Goal: Task Accomplishment & Management: Use online tool/utility

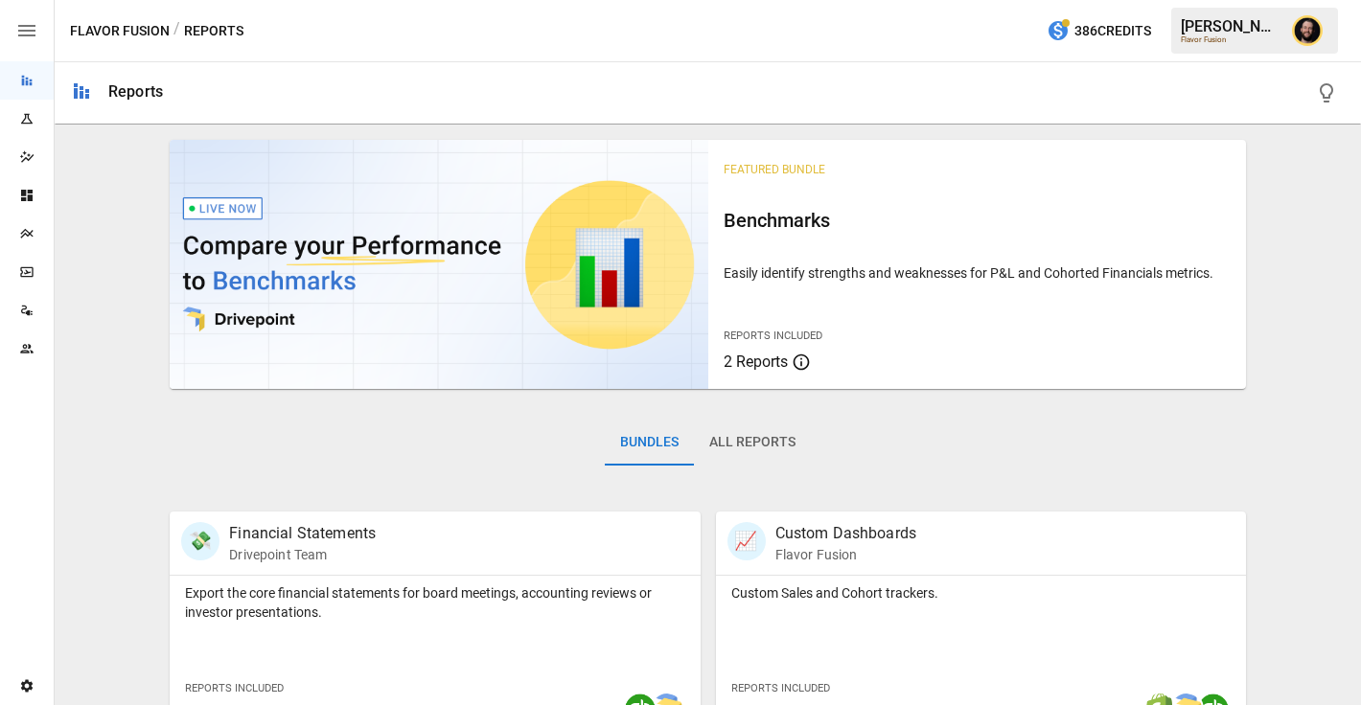
click at [39, 229] on div "Plans" at bounding box center [27, 233] width 54 height 15
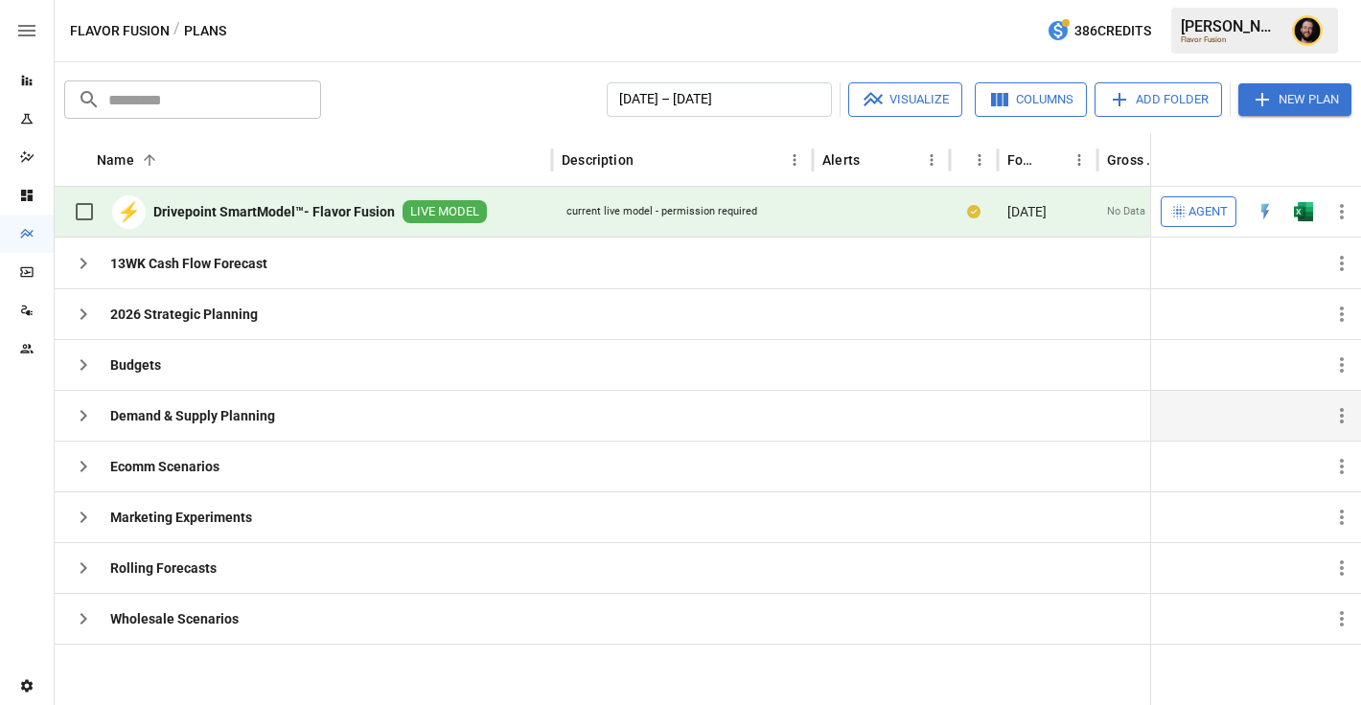
click at [85, 415] on icon "button" at bounding box center [84, 416] width 7 height 12
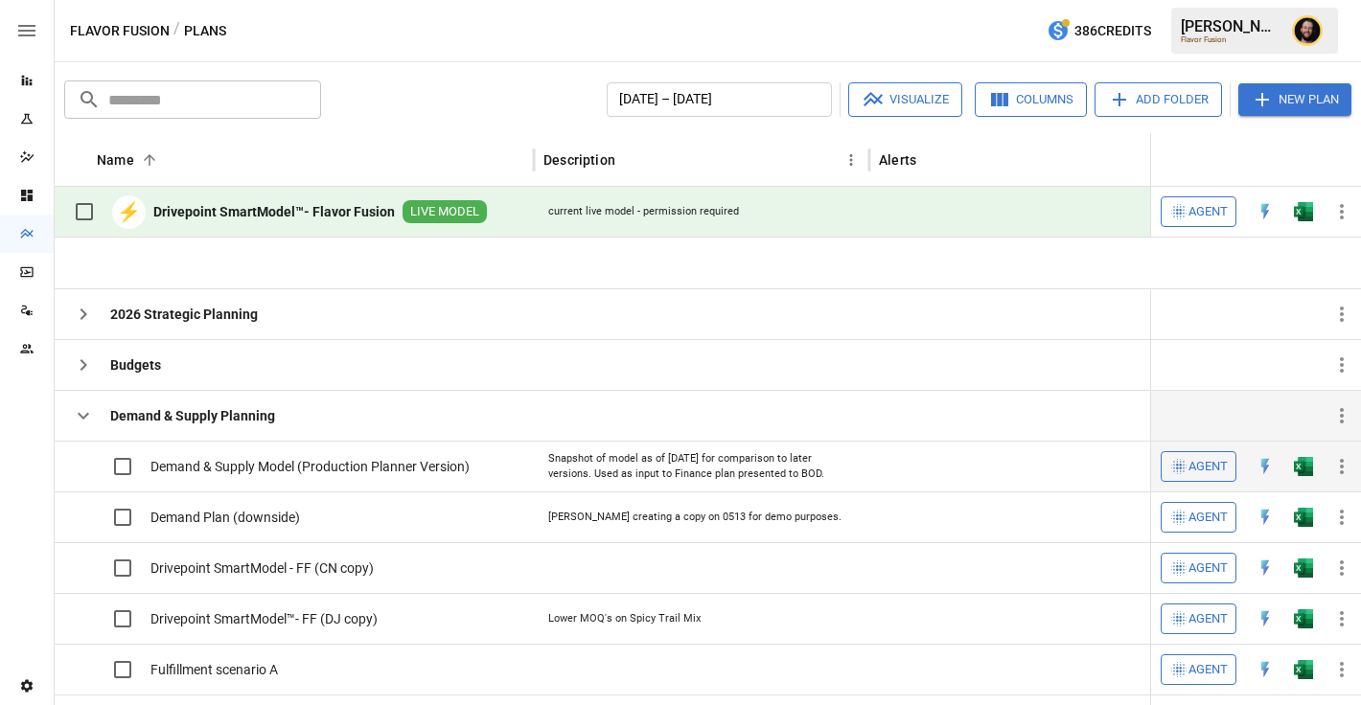
scroll to position [105, 0]
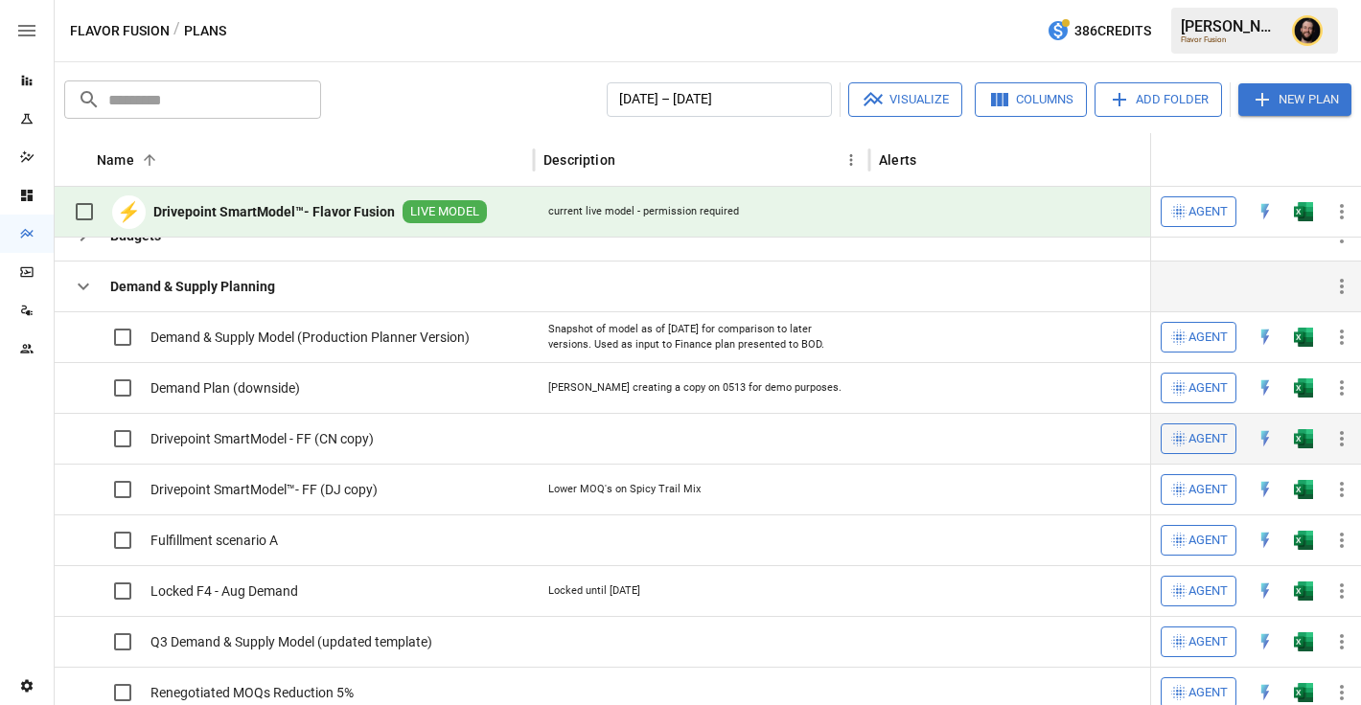
click at [1304, 347] on img "Open in Excel" at bounding box center [1303, 337] width 19 height 19
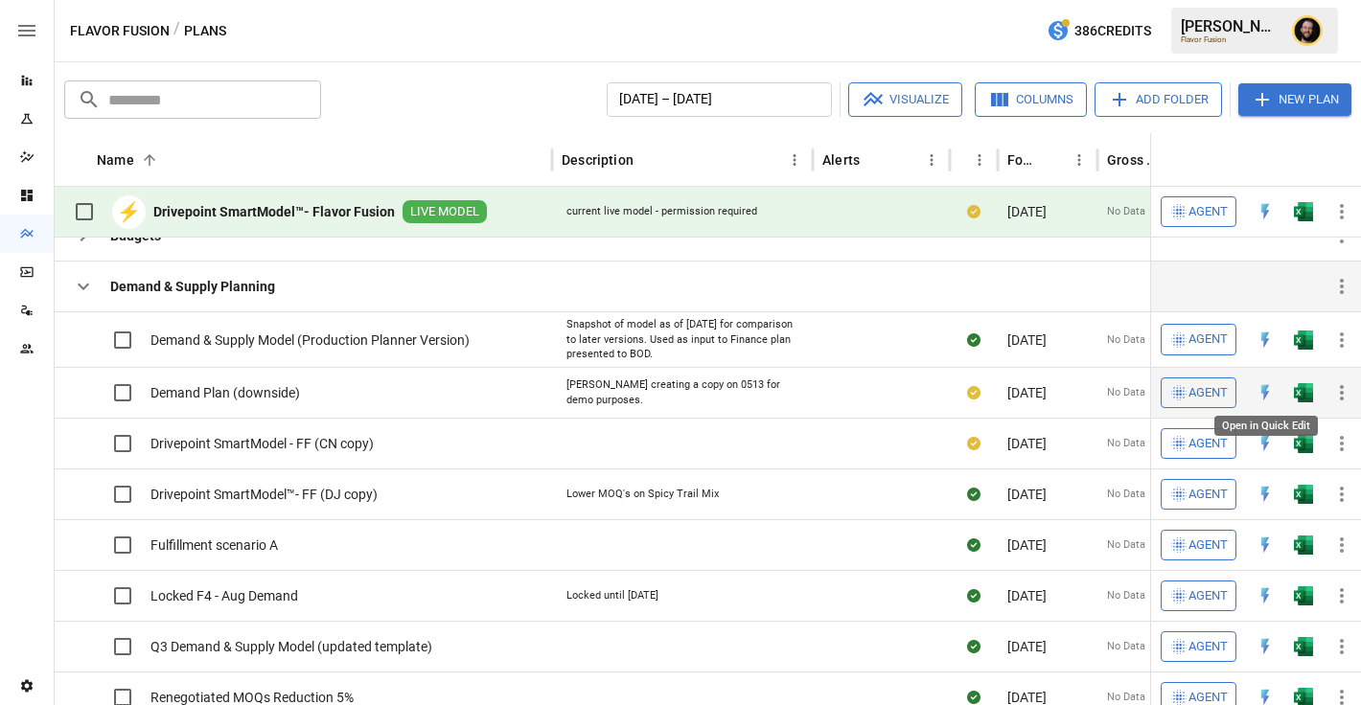
click at [1300, 350] on img "Open in Excel" at bounding box center [1303, 340] width 19 height 19
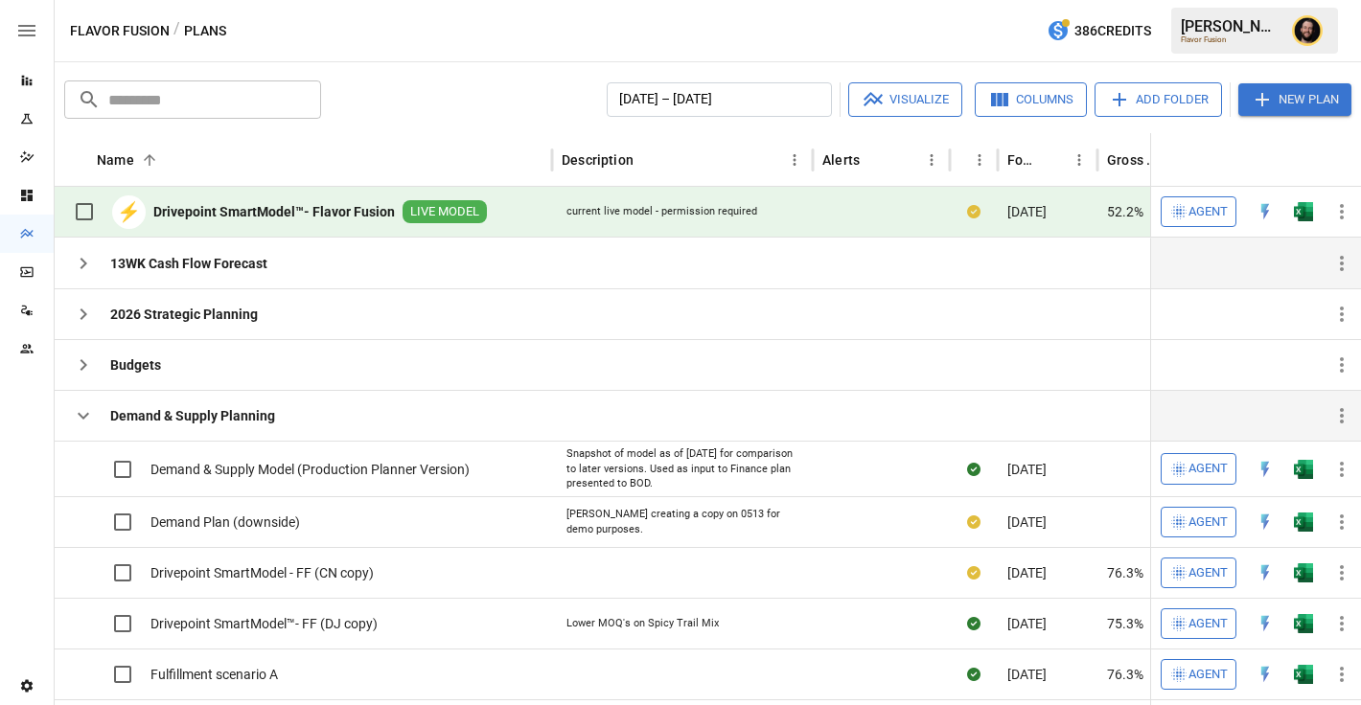
click at [84, 266] on icon "button" at bounding box center [83, 263] width 23 height 23
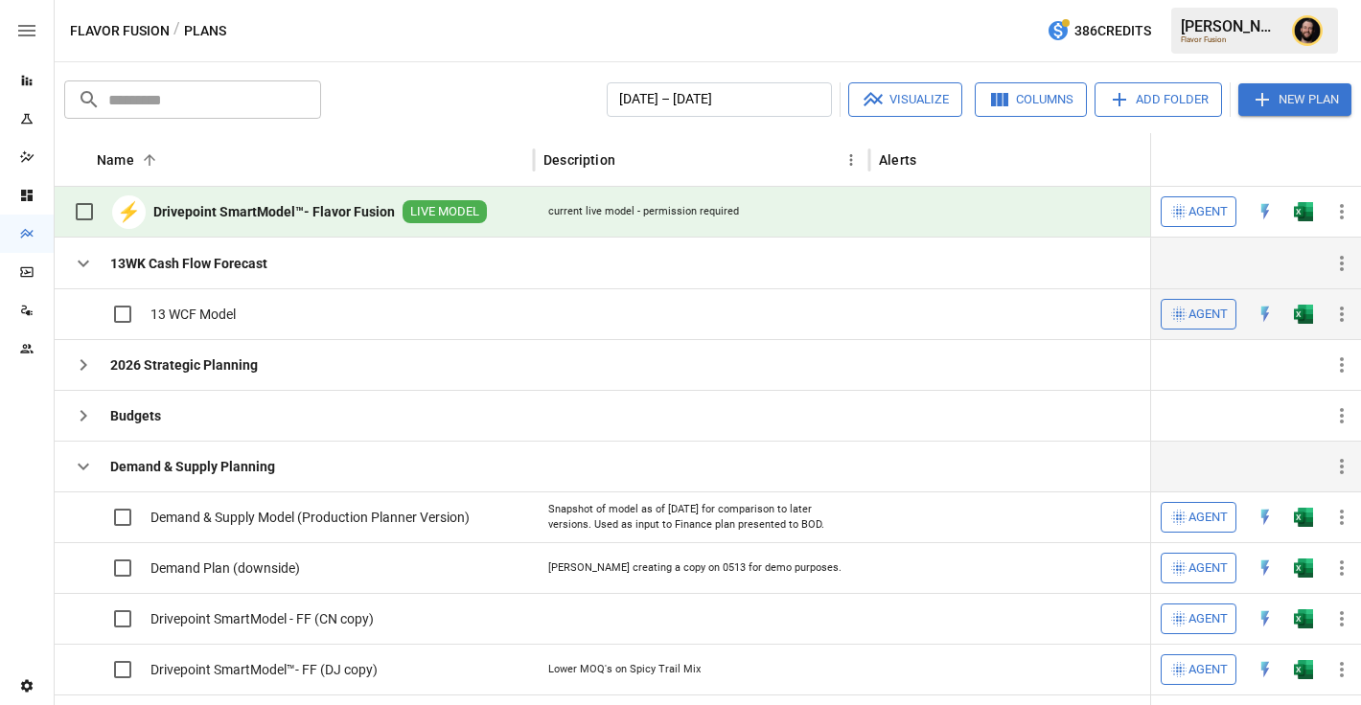
click at [1305, 311] on img "Open in Excel" at bounding box center [1303, 314] width 19 height 19
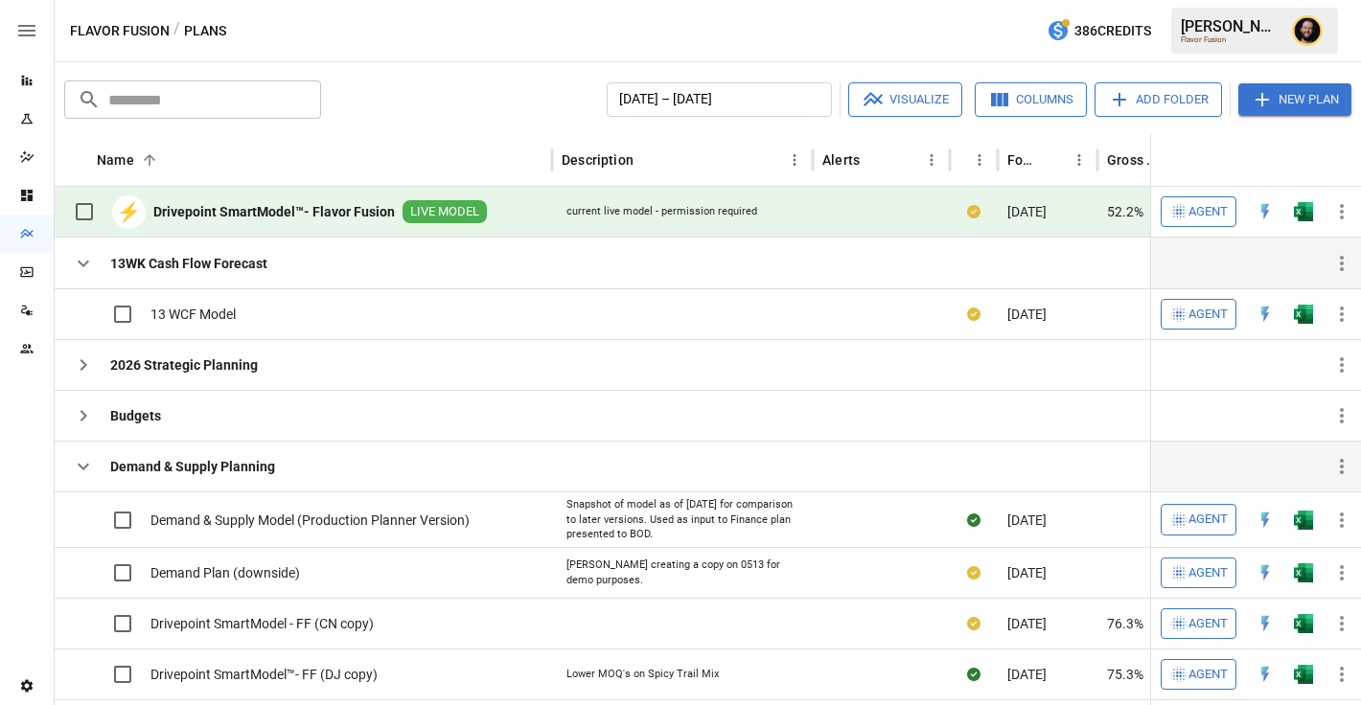
click at [86, 465] on icon "button" at bounding box center [84, 467] width 12 height 7
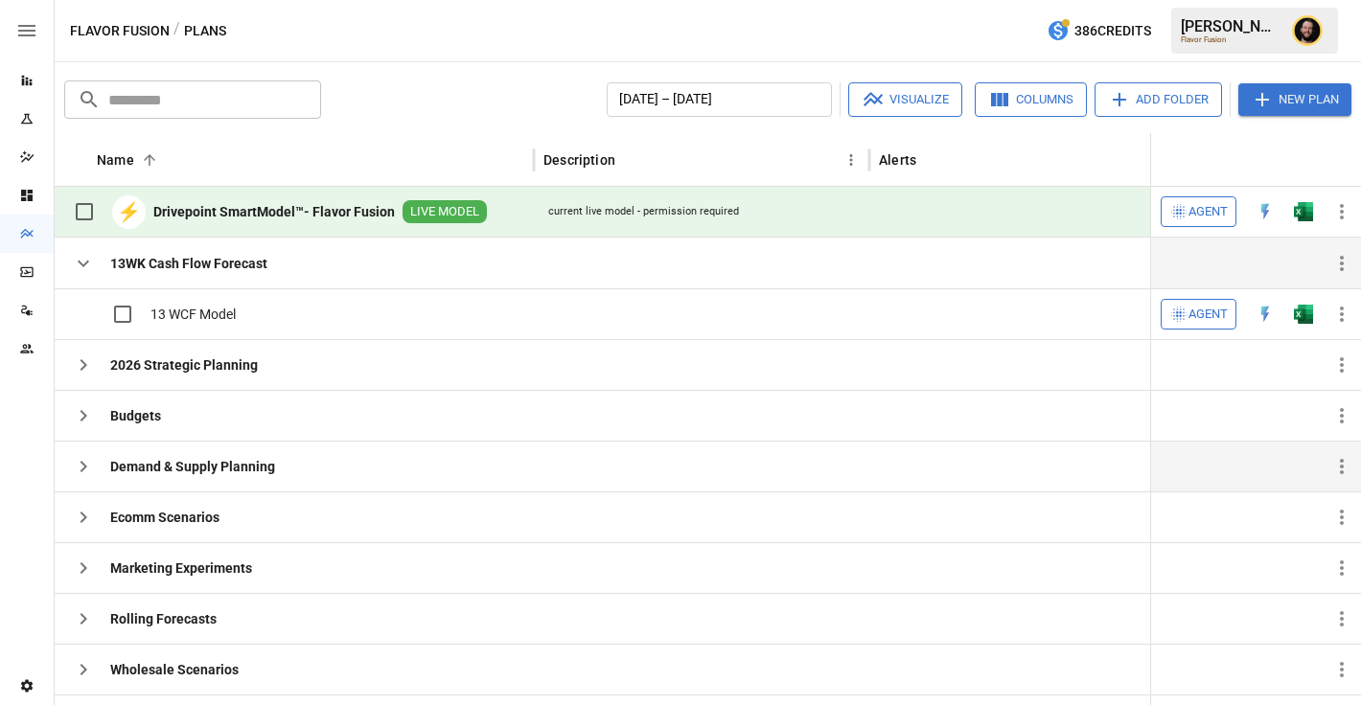
click at [88, 259] on icon "button" at bounding box center [83, 263] width 23 height 23
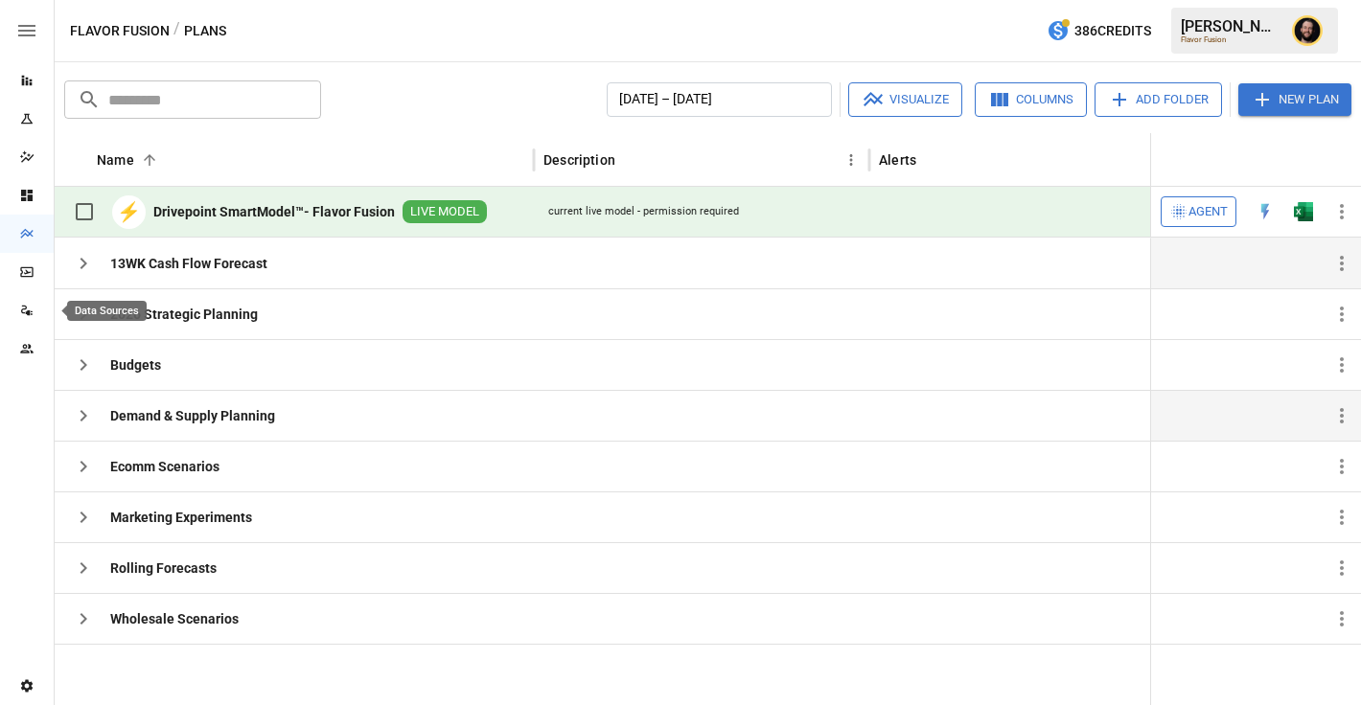
click at [31, 310] on icon "Data Sources" at bounding box center [26, 310] width 15 height 15
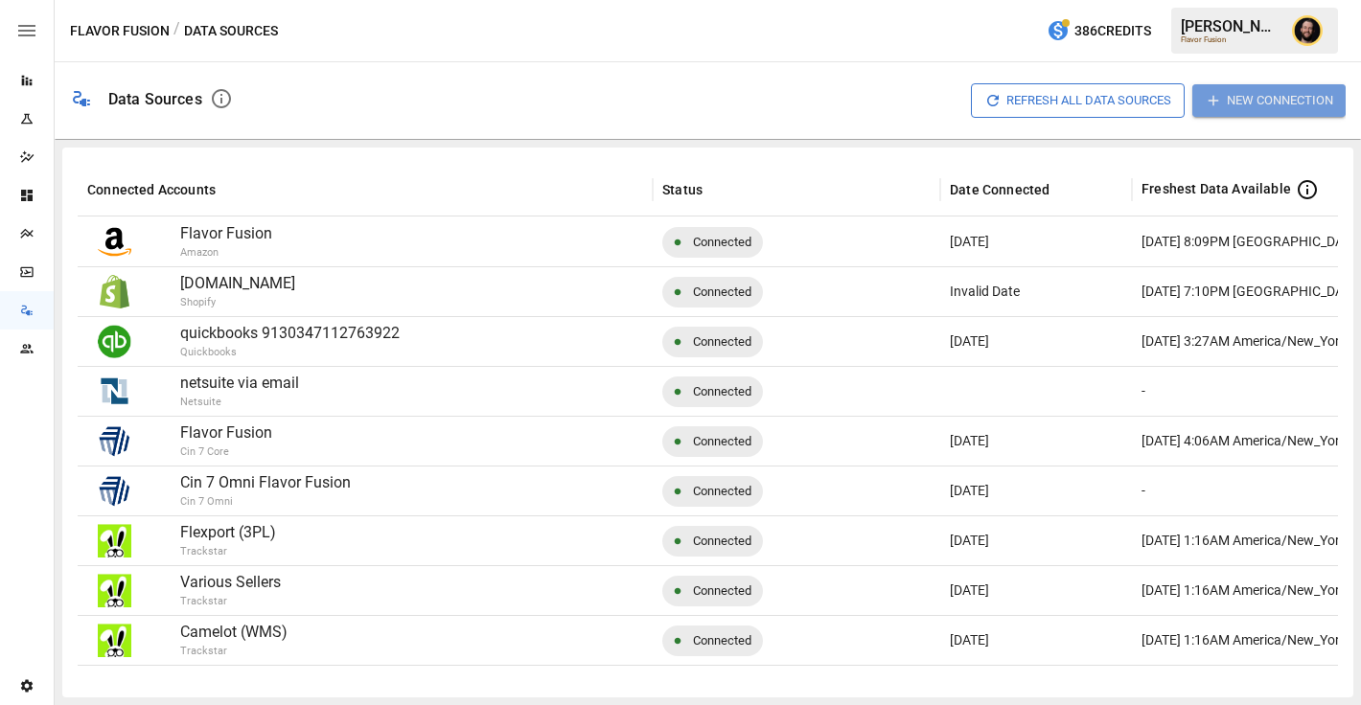
click at [1232, 106] on button "New Connection" at bounding box center [1268, 100] width 153 height 32
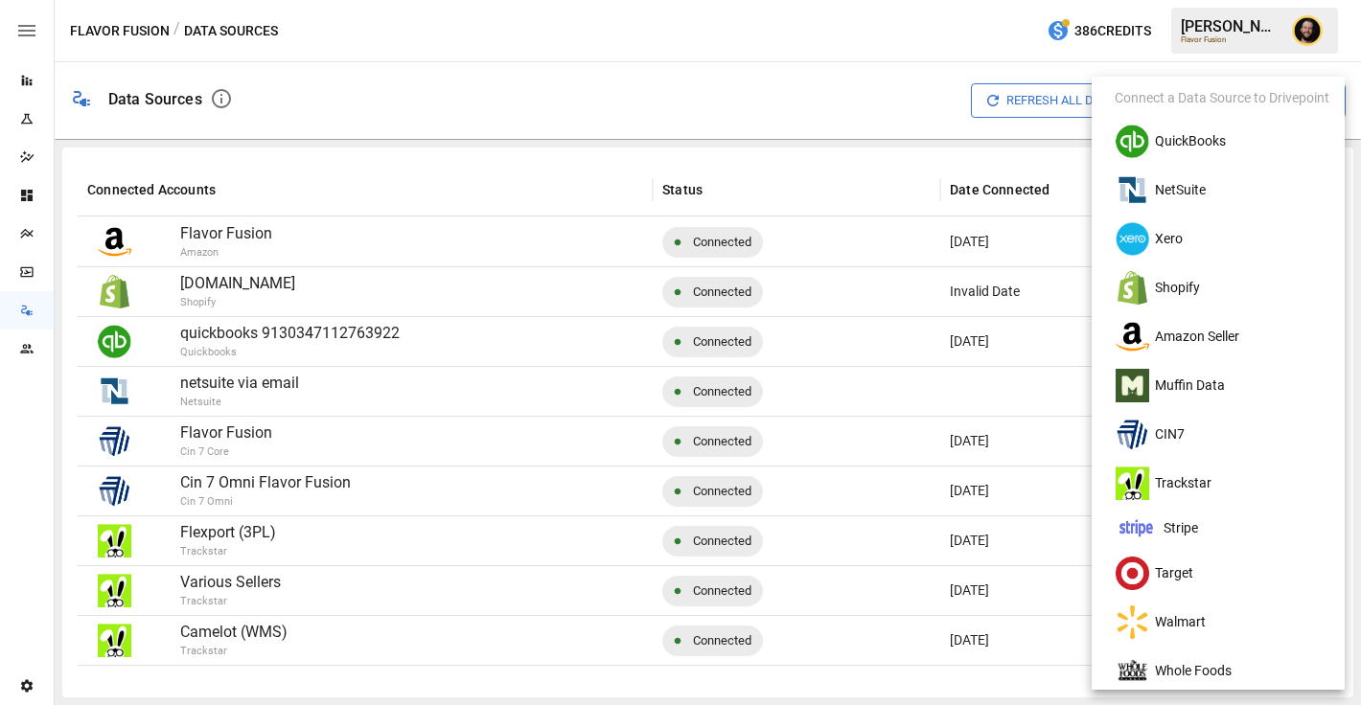
click at [276, 466] on div at bounding box center [680, 352] width 1361 height 705
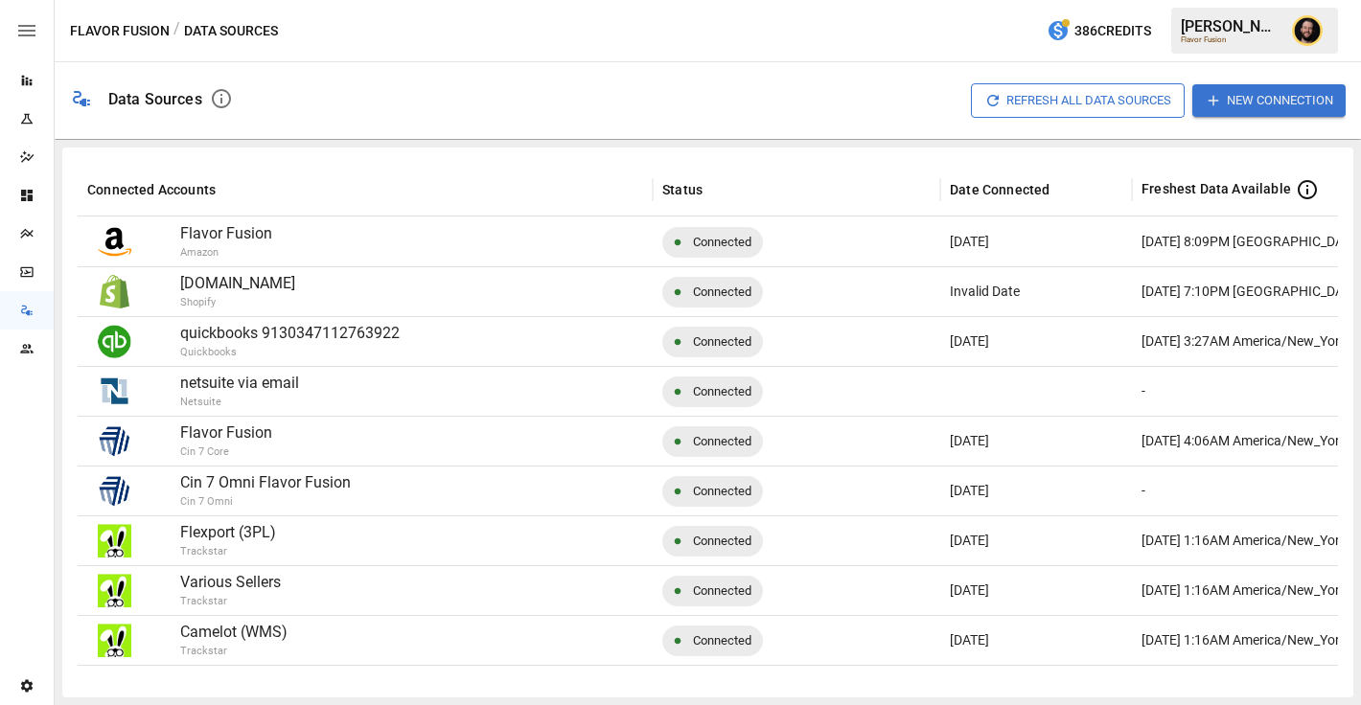
click at [104, 32] on button "Flavor Fusion" at bounding box center [120, 31] width 100 height 24
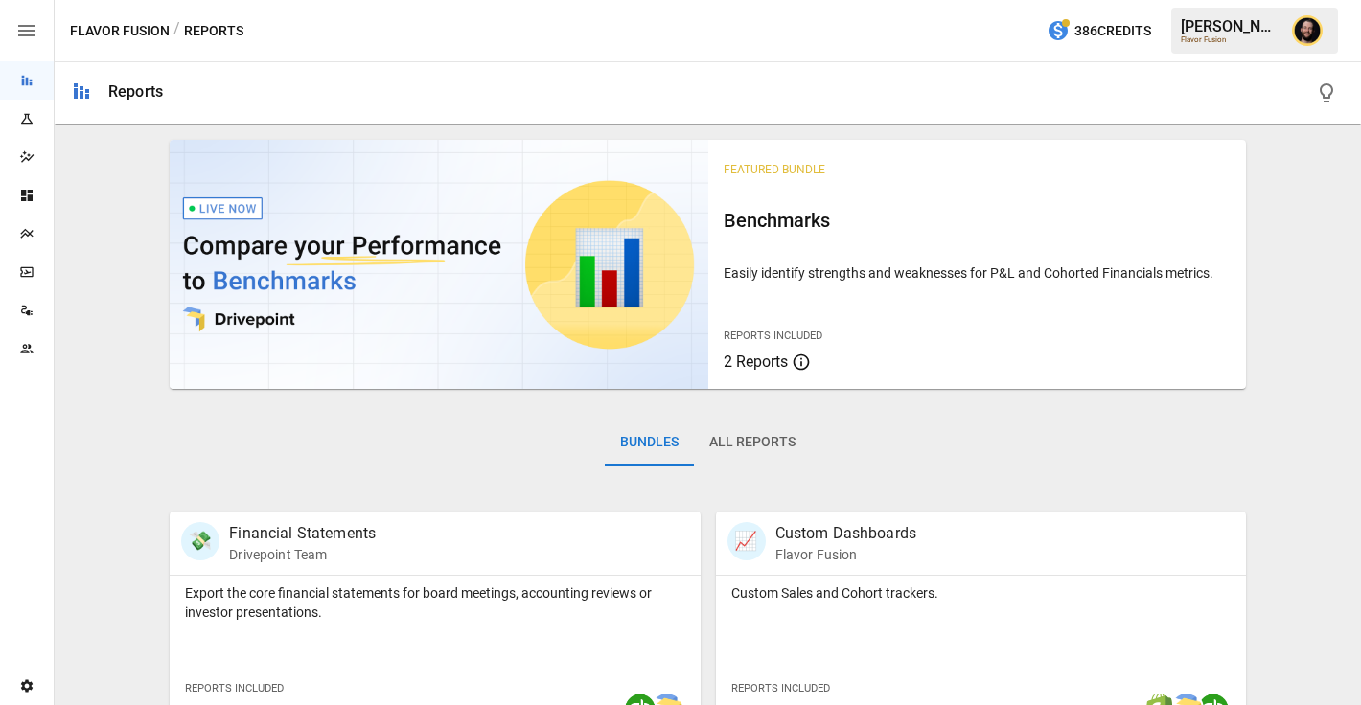
click at [35, 236] on div "Plans" at bounding box center [27, 233] width 54 height 15
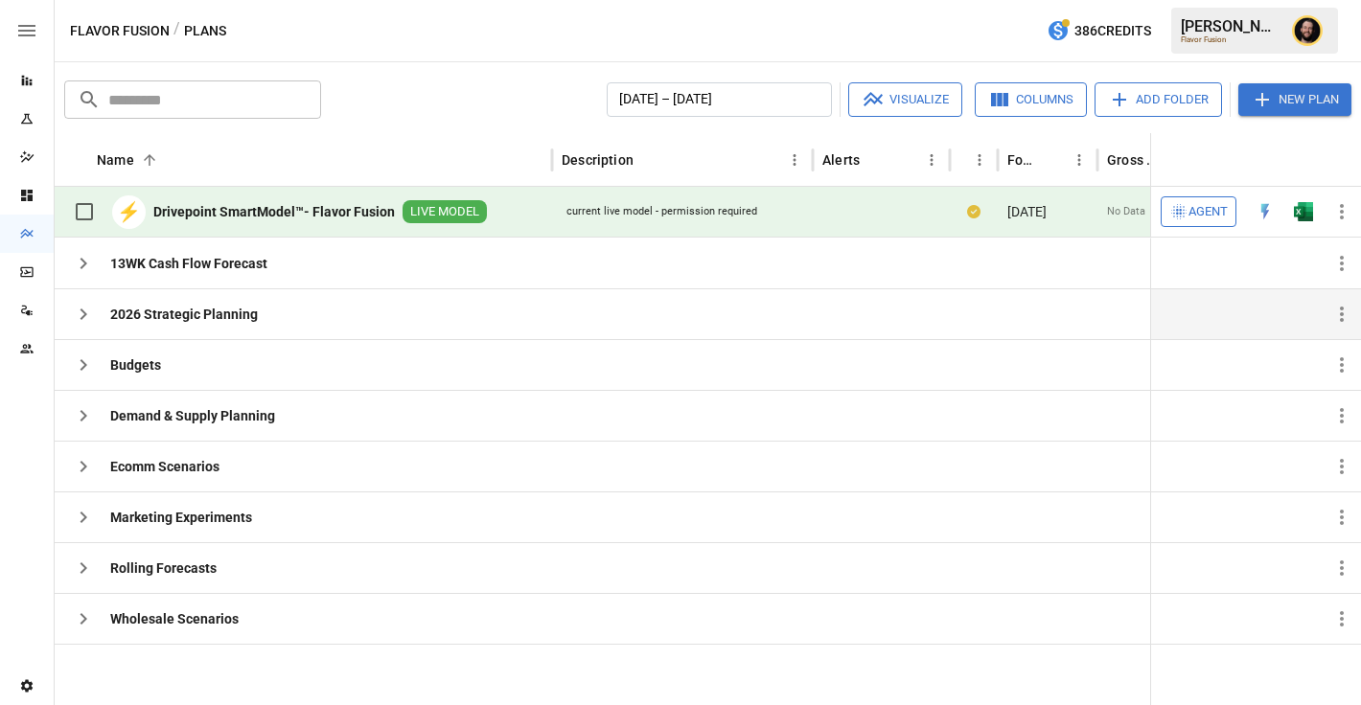
click at [91, 306] on icon "button" at bounding box center [83, 314] width 23 height 23
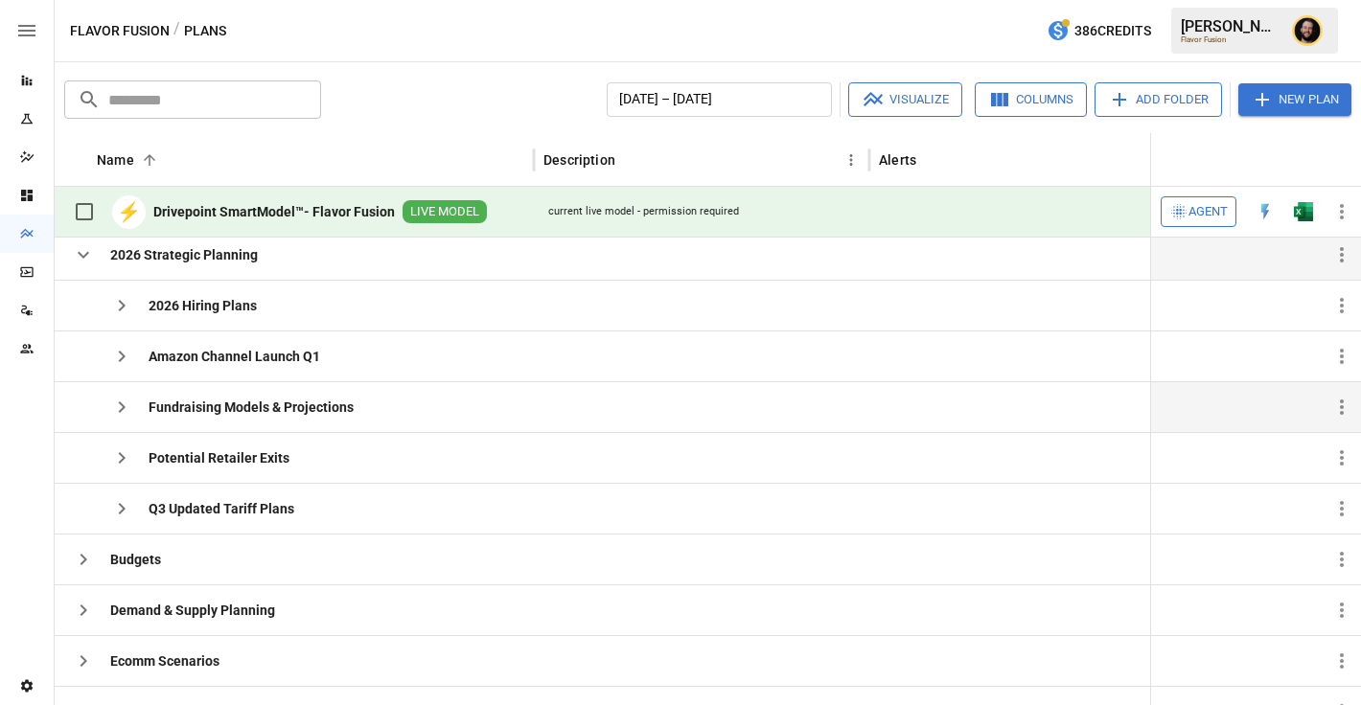
scroll to position [61, 0]
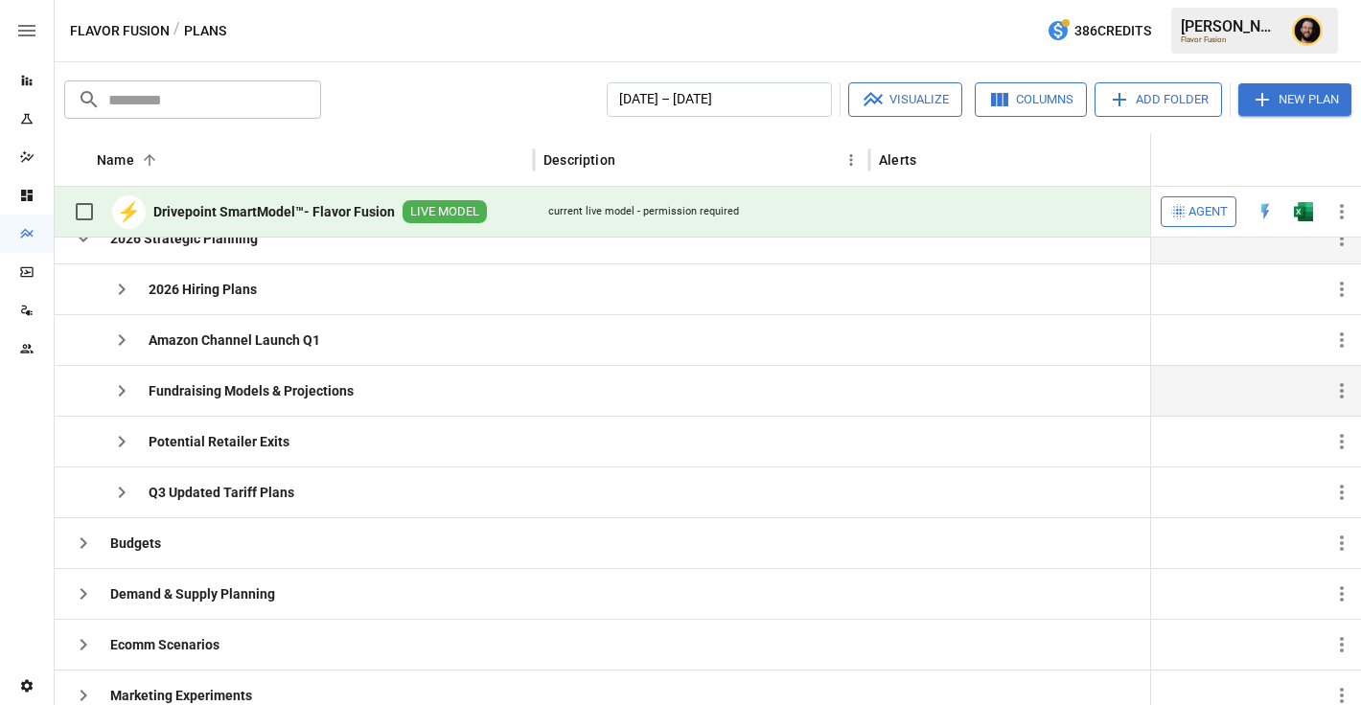
click at [121, 379] on button "button" at bounding box center [122, 391] width 38 height 38
